Goal: Task Accomplishment & Management: Manage account settings

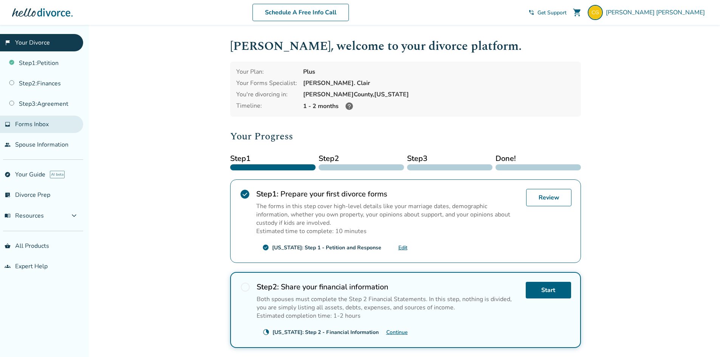
click at [40, 122] on span "Forms Inbox" at bounding box center [32, 124] width 34 height 8
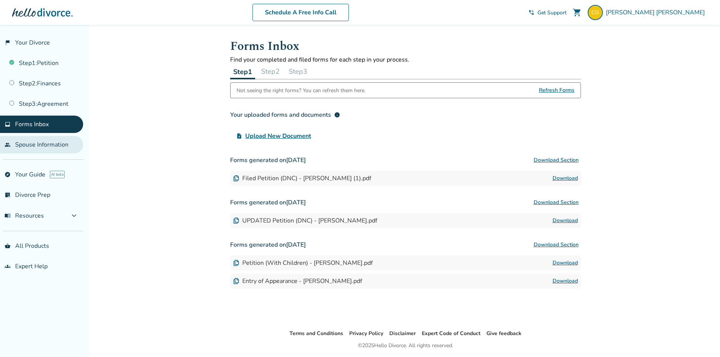
click at [56, 144] on link "people Spouse Information" at bounding box center [41, 144] width 83 height 17
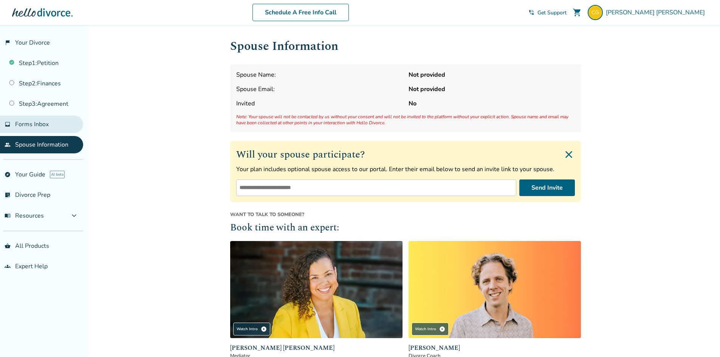
click at [74, 124] on link "inbox Forms Inbox" at bounding box center [41, 124] width 83 height 17
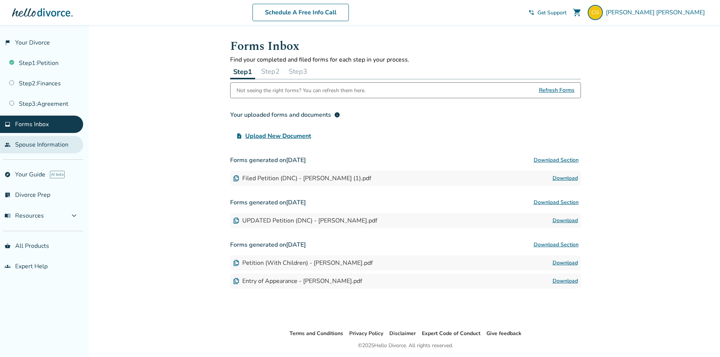
click at [63, 145] on link "people Spouse Information" at bounding box center [41, 144] width 83 height 17
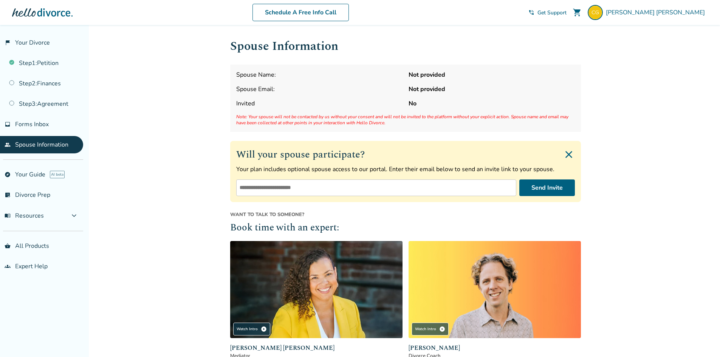
click at [581, 10] on span "shopping_cart" at bounding box center [576, 12] width 9 height 9
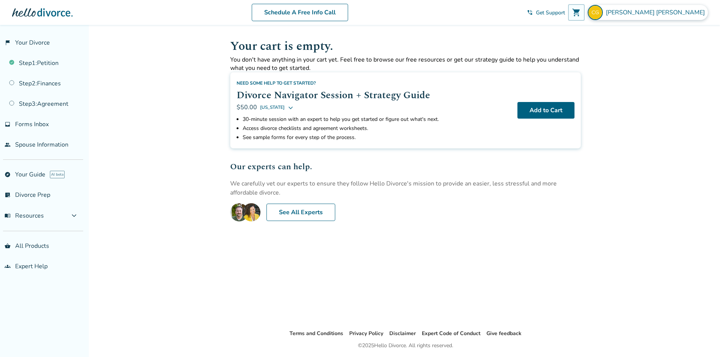
click at [683, 12] on span "[PERSON_NAME]" at bounding box center [656, 12] width 102 height 8
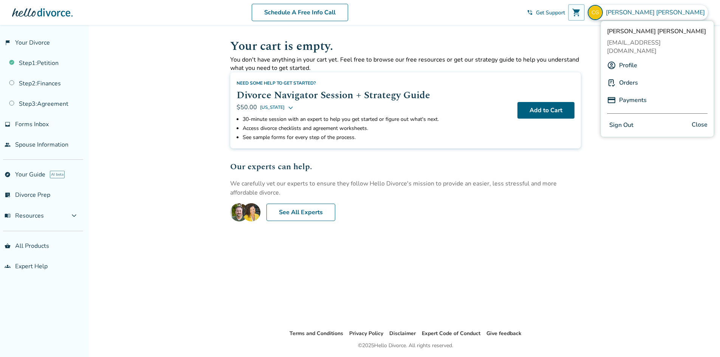
click at [631, 58] on link "Profile" at bounding box center [628, 65] width 18 height 14
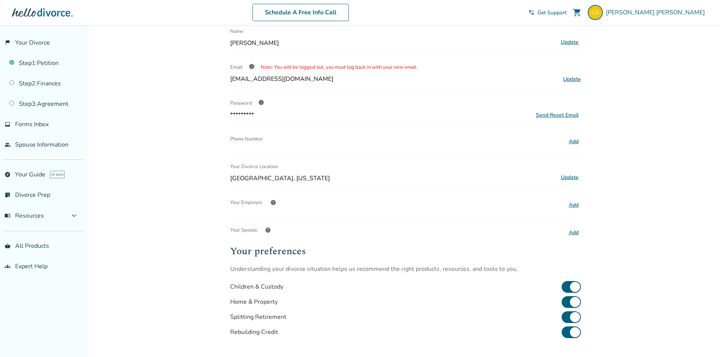
scroll to position [76, 0]
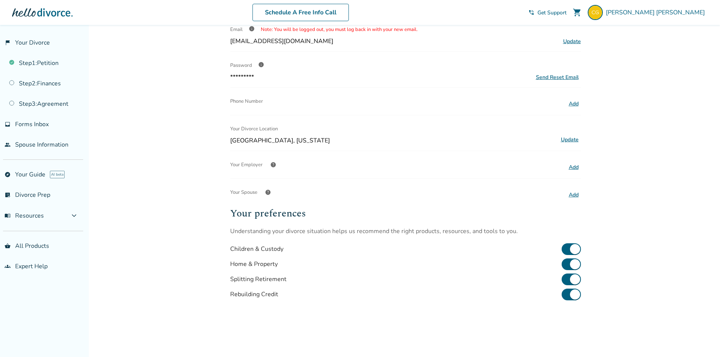
click at [574, 195] on button "Add" at bounding box center [573, 195] width 14 height 10
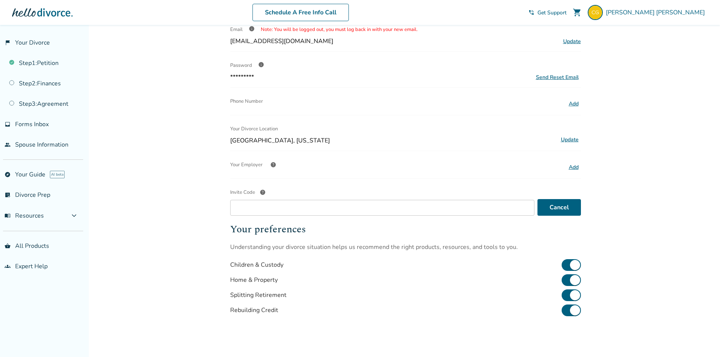
click at [318, 168] on div "Your Employer help" at bounding box center [396, 164] width 333 height 15
click at [568, 207] on button "Cancel" at bounding box center [558, 207] width 43 height 17
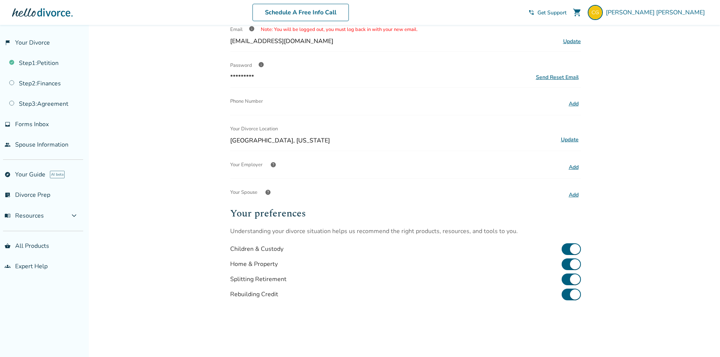
click at [574, 193] on button "Add" at bounding box center [573, 195] width 14 height 10
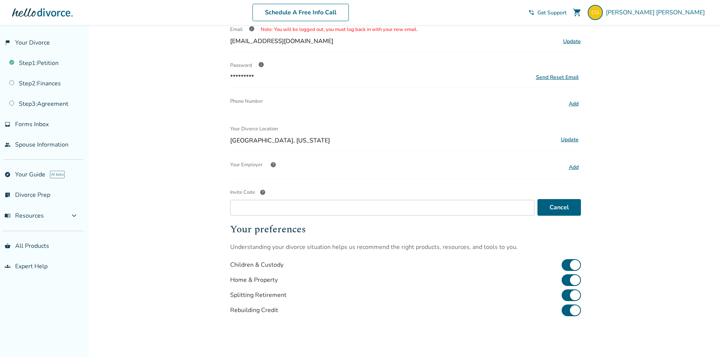
click at [466, 179] on div "Profile Name [PERSON_NAME] Update Email info Note: You will be logged out, you …" at bounding box center [405, 162] width 351 height 402
click at [561, 205] on button "Cancel" at bounding box center [558, 207] width 43 height 17
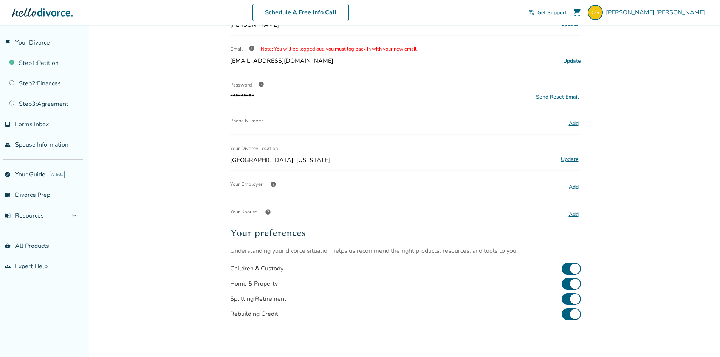
scroll to position [0, 0]
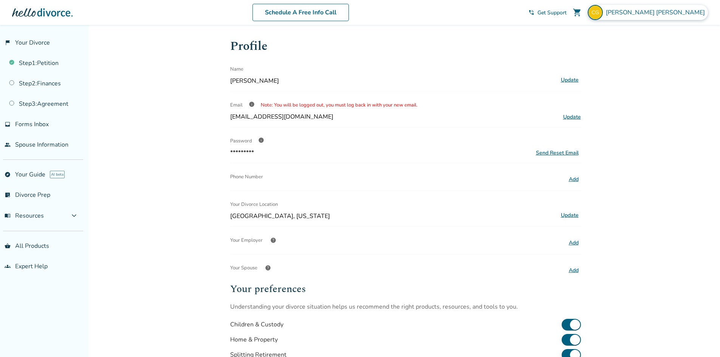
click at [675, 15] on span "[PERSON_NAME]" at bounding box center [656, 12] width 102 height 8
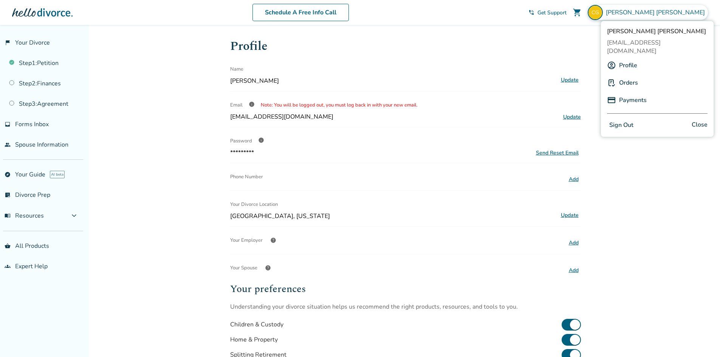
click at [619, 120] on button "Sign Out" at bounding box center [621, 125] width 29 height 11
